Goal: Information Seeking & Learning: Find specific fact

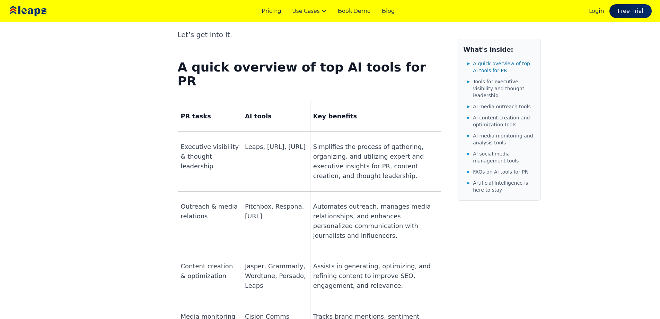
scroll to position [451, 0]
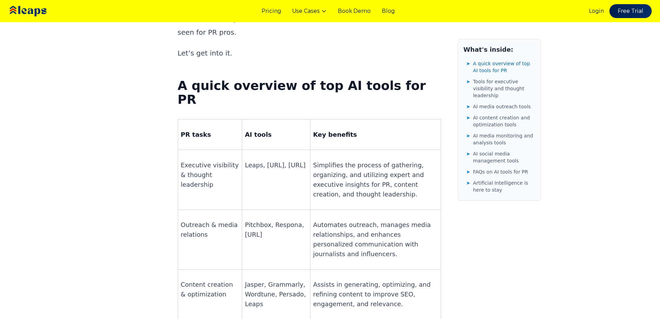
drag, startPoint x: 277, startPoint y: 122, endPoint x: 251, endPoint y: 115, distance: 27.0
click at [251, 160] on p "Leaps, [URL], [URL]" at bounding box center [276, 165] width 62 height 10
drag, startPoint x: 259, startPoint y: 108, endPoint x: 282, endPoint y: 108, distance: 22.5
click at [282, 160] on p "Leaps, [URL], [URL]" at bounding box center [276, 165] width 62 height 10
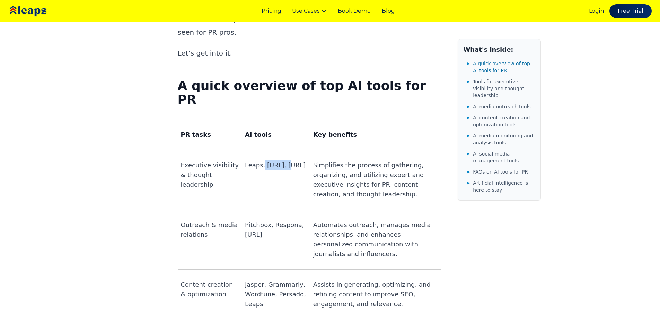
copy p "[URL]"
click at [257, 160] on p "Leaps, [URL], [URL]" at bounding box center [276, 165] width 62 height 10
drag, startPoint x: 269, startPoint y: 120, endPoint x: 241, endPoint y: 118, distance: 28.5
click at [242, 150] on td "Leaps, [URL], [URL]" at bounding box center [276, 180] width 68 height 60
copy p "[URL]"
